Goal: Task Accomplishment & Management: Manage account settings

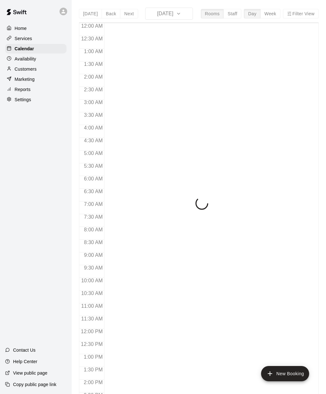
scroll to position [211, 0]
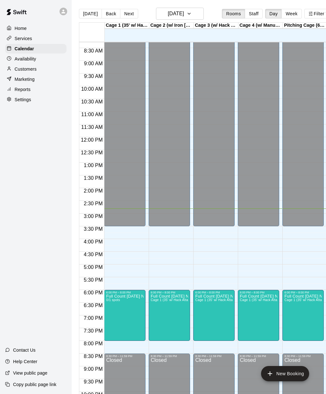
click at [38, 37] on div at bounding box center [163, 197] width 326 height 394
click at [32, 39] on div "Services" at bounding box center [35, 39] width 61 height 10
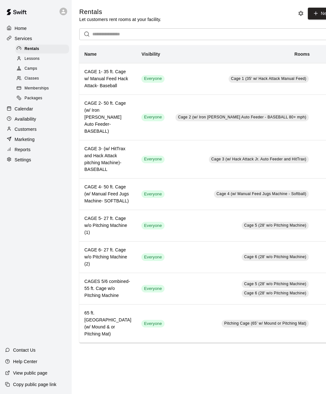
click at [37, 81] on span "Classes" at bounding box center [32, 78] width 14 height 6
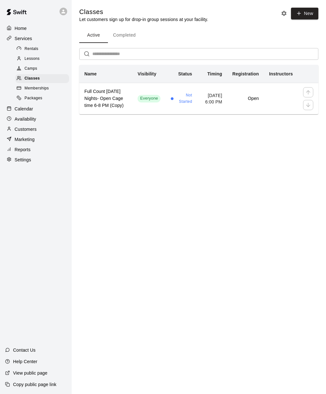
click at [252, 95] on td "Open" at bounding box center [245, 98] width 37 height 31
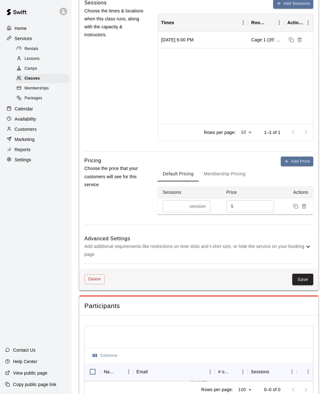
scroll to position [355, 0]
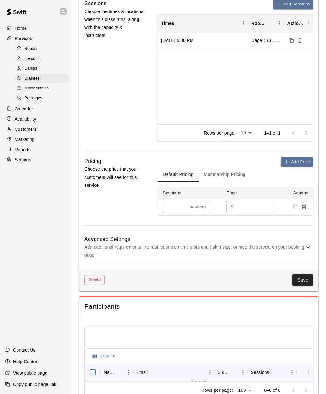
click at [306, 244] on icon at bounding box center [308, 248] width 8 height 8
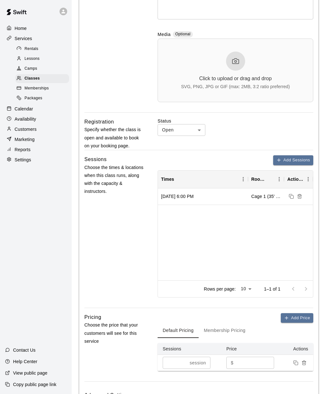
scroll to position [164, 0]
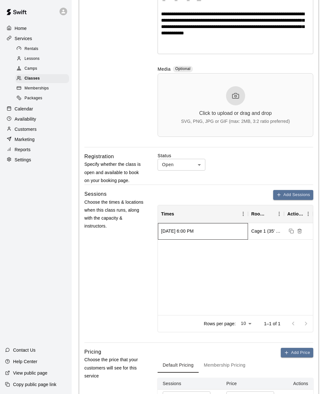
click at [194, 230] on div "[DATE] 6:00 PM" at bounding box center [177, 231] width 32 height 6
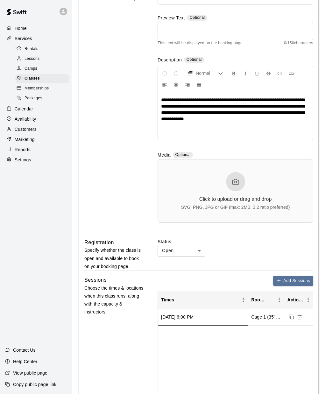
scroll to position [79, 0]
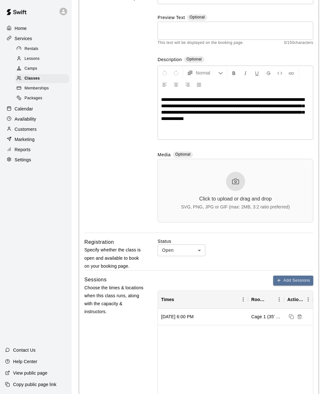
click at [239, 251] on div at bounding box center [163, 197] width 326 height 394
click at [297, 279] on button "Add Sessions" at bounding box center [293, 281] width 40 height 10
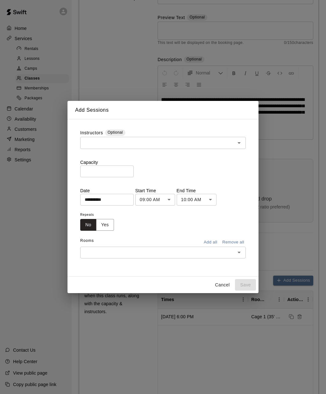
click at [296, 230] on div "**********" at bounding box center [163, 197] width 326 height 394
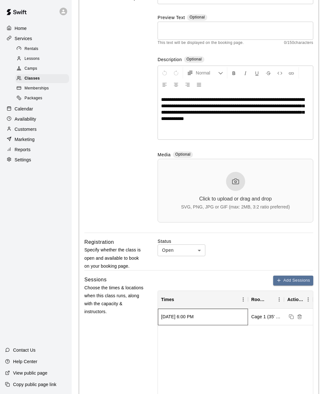
click at [240, 317] on div "[DATE] 6:00 PM" at bounding box center [203, 317] width 90 height 17
click at [300, 317] on line "Delete sessions" at bounding box center [300, 317] width 0 height 1
click at [298, 279] on button "Add Sessions" at bounding box center [293, 281] width 40 height 10
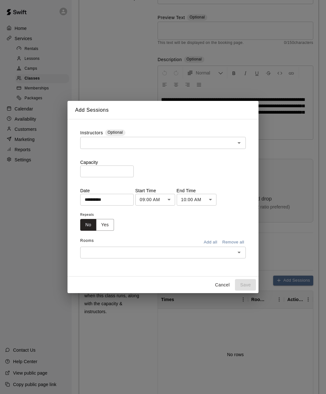
click at [98, 177] on input "*" at bounding box center [106, 172] width 53 height 12
type input "**"
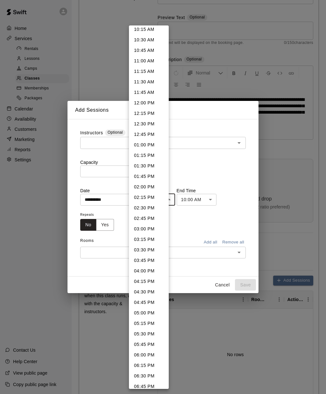
scroll to position [434, 0]
click at [156, 354] on li "06:00 PM" at bounding box center [149, 355] width 40 height 11
type input "********"
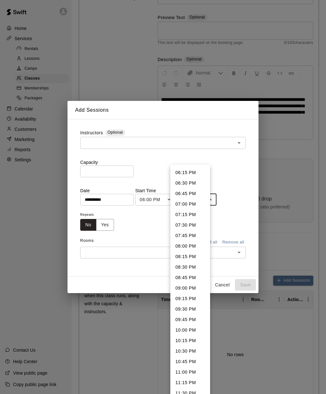
click at [192, 249] on li "08:00 PM" at bounding box center [190, 246] width 40 height 11
type input "********"
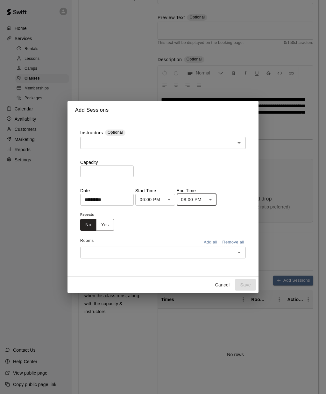
click at [207, 247] on button "Add all" at bounding box center [210, 242] width 20 height 10
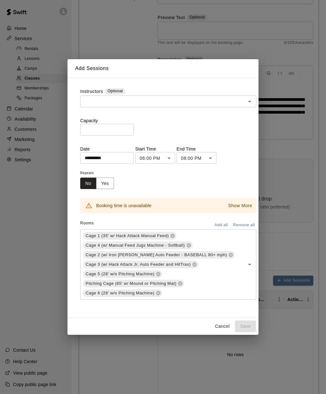
click at [233, 209] on p "Show More" at bounding box center [240, 205] width 24 height 7
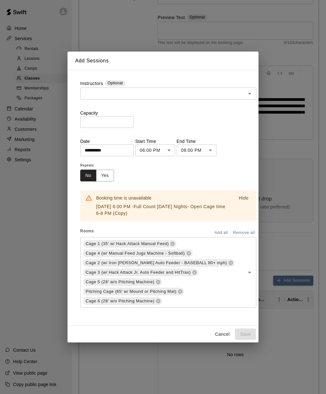
click at [225, 340] on button "Cancel" at bounding box center [222, 335] width 20 height 12
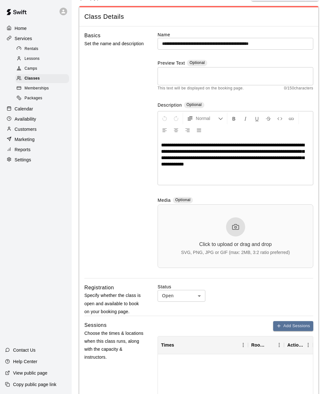
scroll to position [0, 0]
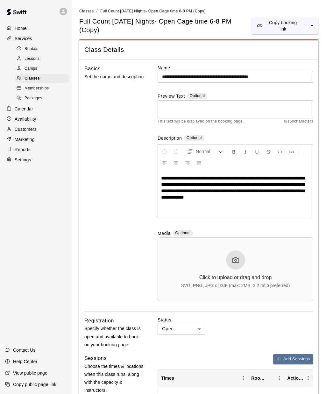
click at [35, 78] on span "Classes" at bounding box center [32, 78] width 15 height 6
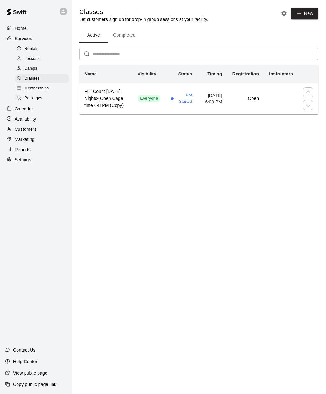
click at [223, 94] on td "[DATE] 6:00 PM" at bounding box center [212, 98] width 30 height 31
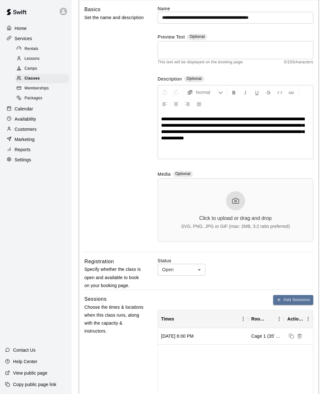
scroll to position [61, 0]
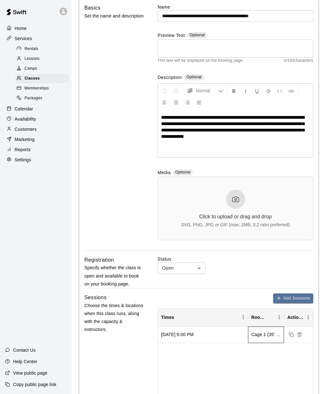
click at [263, 334] on div "Cage 1 (35' w/ Hack Attack Manual Feed), Cage 4 (w/ Manual Feed Jugs Machine - …" at bounding box center [266, 334] width 30 height 6
click at [205, 338] on div "[DATE] 6:00 PM" at bounding box center [203, 335] width 90 height 17
click at [194, 331] on div "[DATE] 6:00 PM" at bounding box center [177, 334] width 32 height 6
click at [271, 334] on div "Cage 1 (35' w/ Hack Attack Manual Feed), Cage 4 (w/ Manual Feed Jugs Machine - …" at bounding box center [266, 334] width 30 height 6
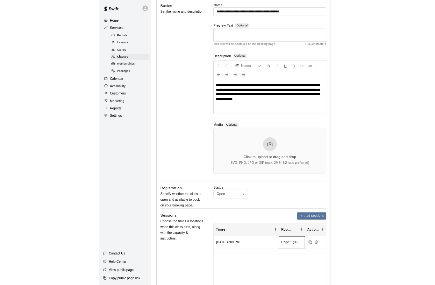
scroll to position [105, 0]
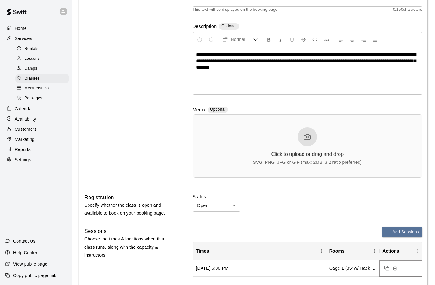
click at [326, 271] on button "Delete sessions" at bounding box center [395, 268] width 8 height 8
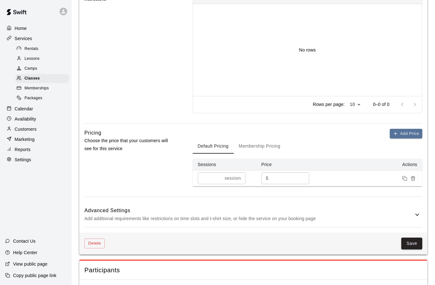
scroll to position [363, 0]
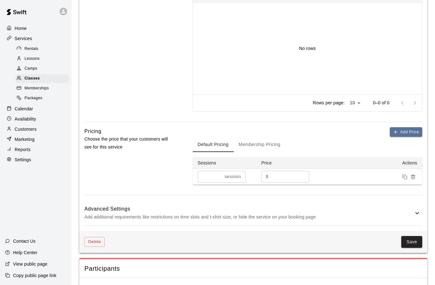
click at [326, 241] on button "Save" at bounding box center [411, 242] width 21 height 12
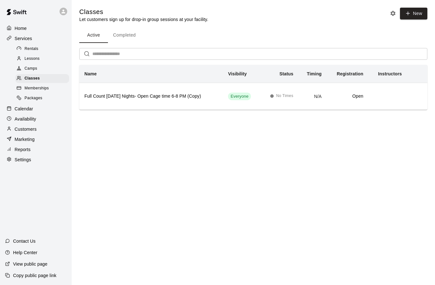
click at [298, 93] on td "N/A" at bounding box center [312, 96] width 28 height 27
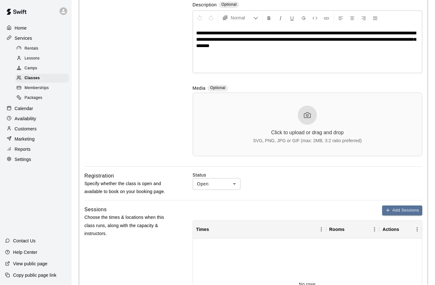
scroll to position [127, 0]
click at [326, 214] on button "Add Sessions" at bounding box center [402, 211] width 40 height 10
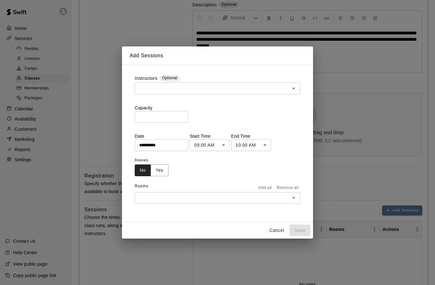
click at [213, 156] on body "**********" at bounding box center [217, 245] width 435 height 744
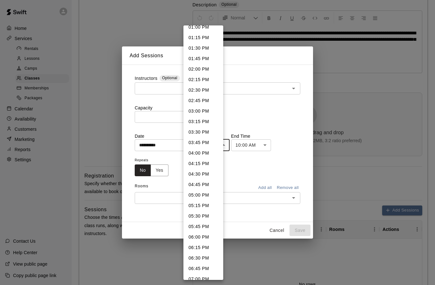
scroll to position [554, 0]
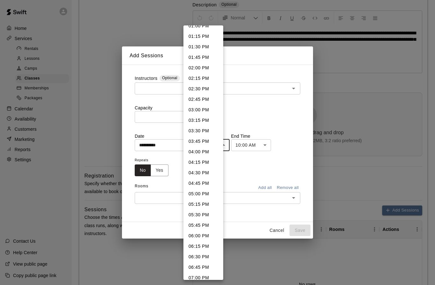
click at [211, 235] on li "06:00 PM" at bounding box center [203, 236] width 40 height 11
type input "********"
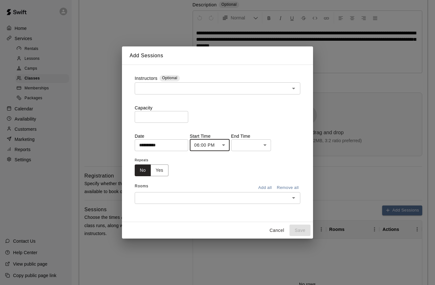
click at [245, 154] on body "**********" at bounding box center [217, 245] width 435 height 744
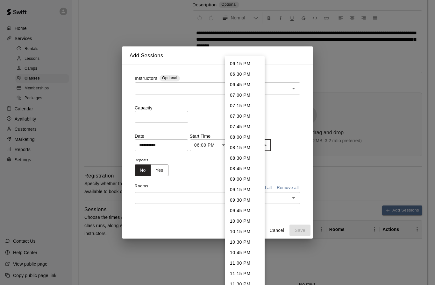
click at [249, 136] on li "08:00 PM" at bounding box center [245, 137] width 40 height 11
type input "********"
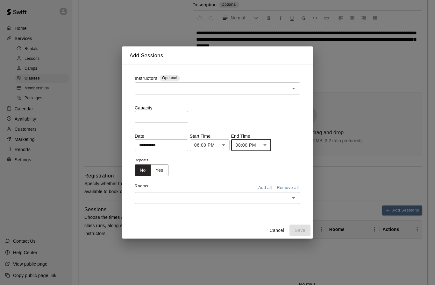
click at [156, 123] on input "*" at bounding box center [161, 117] width 53 height 12
type input "**"
click at [272, 123] on div "Capacity ** ​" at bounding box center [218, 114] width 166 height 18
click at [238, 202] on input "text" at bounding box center [212, 198] width 151 height 8
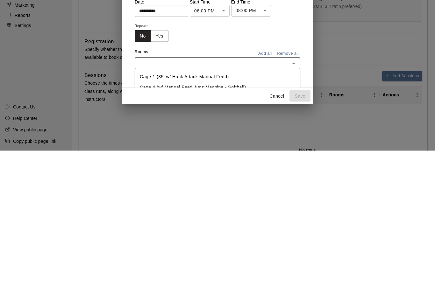
click at [266, 183] on button "Add all" at bounding box center [265, 188] width 20 height 10
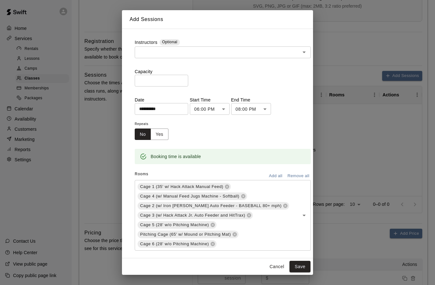
click at [299, 273] on button "Save" at bounding box center [299, 267] width 21 height 12
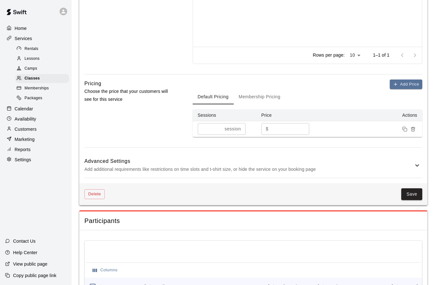
scroll to position [416, 0]
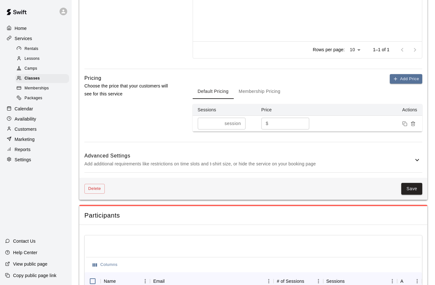
click at [326, 188] on button "Save" at bounding box center [411, 189] width 21 height 12
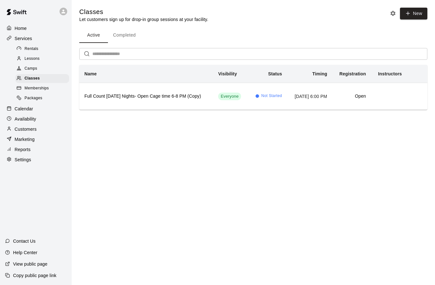
click at [296, 96] on td "[DATE] 6:00 PM" at bounding box center [309, 96] width 45 height 27
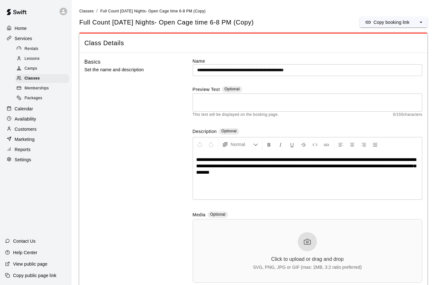
click at [326, 24] on button "Copy booking link" at bounding box center [387, 22] width 55 height 10
